Goal: Navigation & Orientation: Find specific page/section

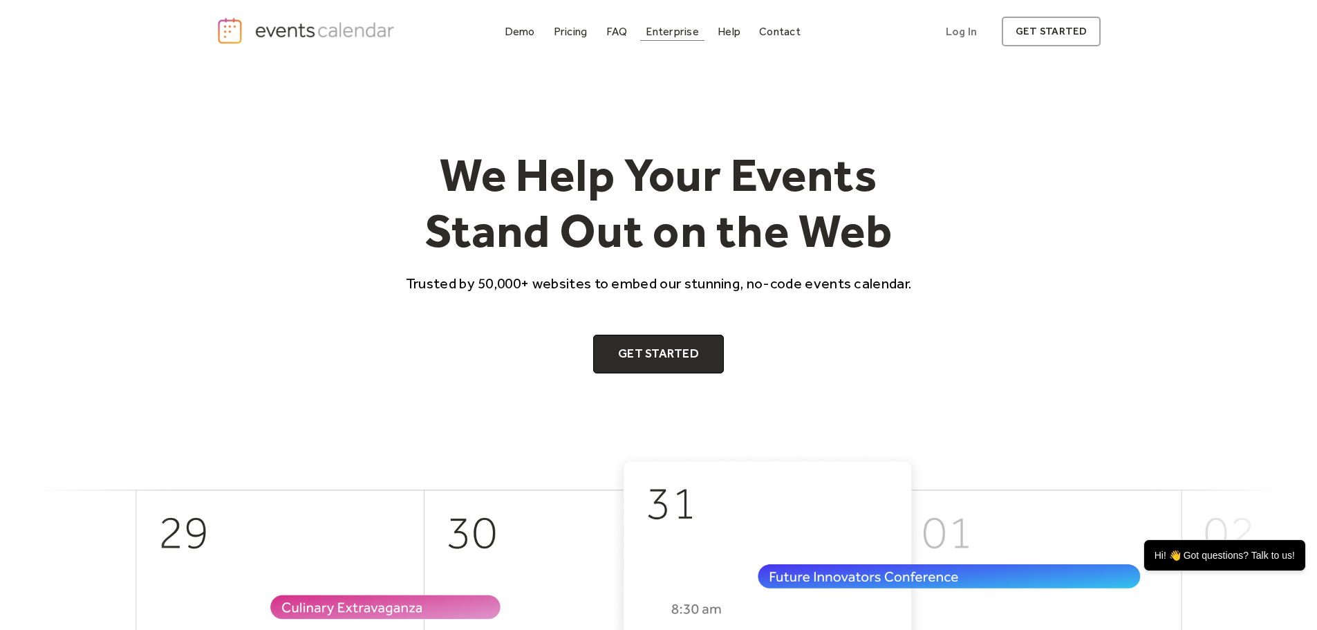
click at [661, 34] on div "Enterprise" at bounding box center [672, 32] width 53 height 8
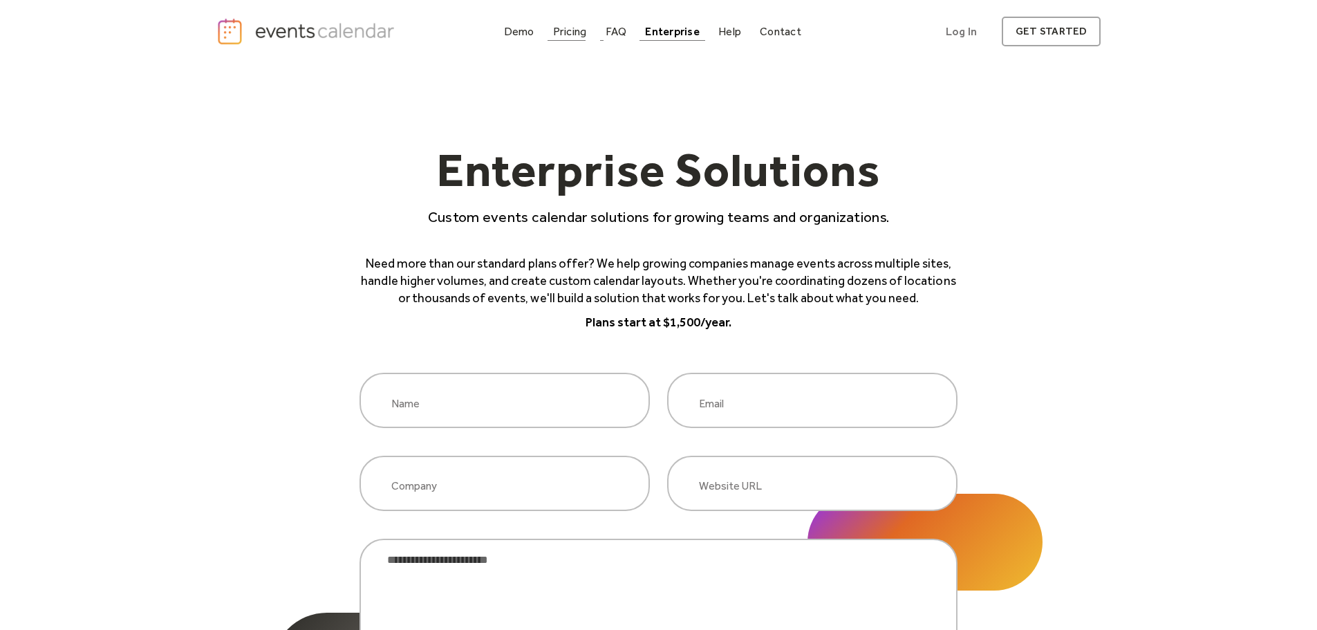
click at [555, 30] on div "Pricing" at bounding box center [570, 32] width 34 height 8
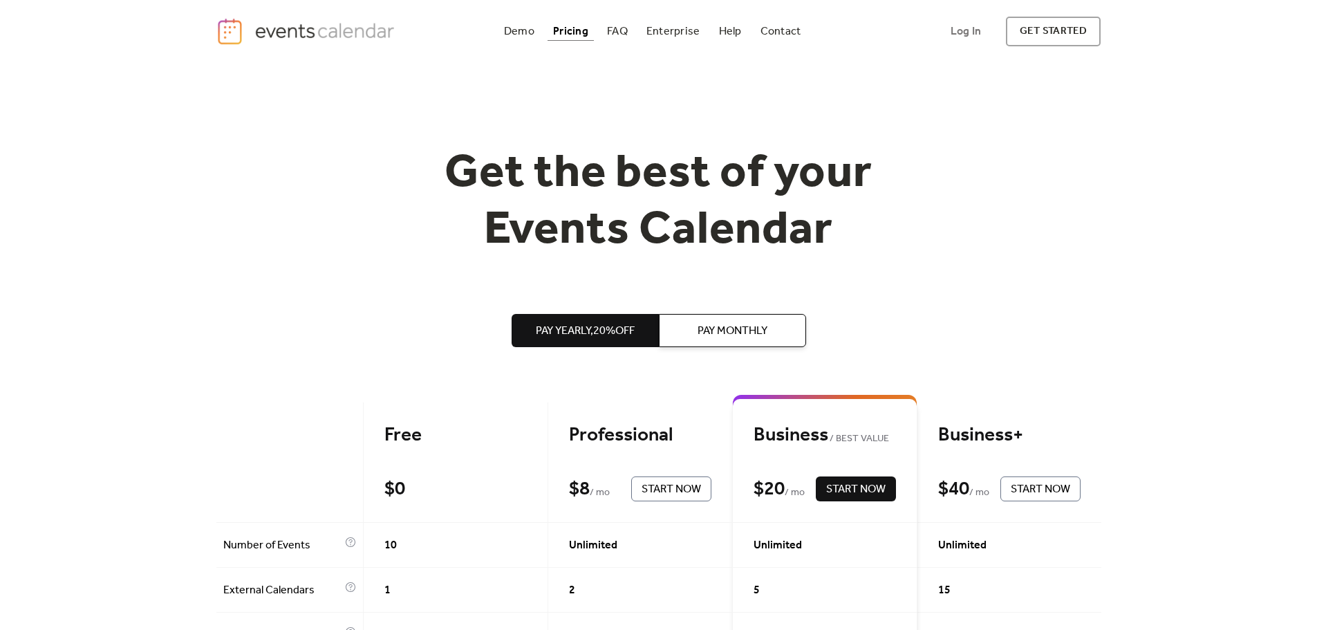
click at [358, 25] on img "home" at bounding box center [307, 31] width 183 height 28
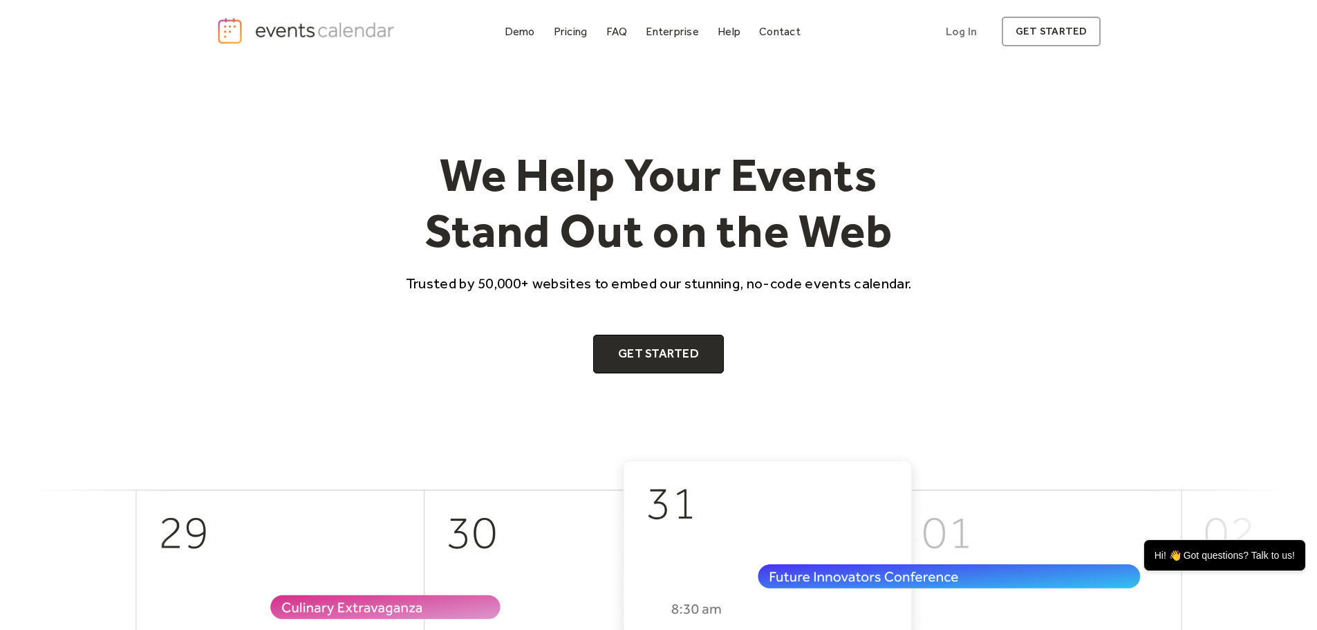
click at [326, 26] on img "home" at bounding box center [307, 31] width 183 height 28
click at [676, 358] on link "Get Started" at bounding box center [658, 354] width 131 height 39
